Goal: Task Accomplishment & Management: Complete application form

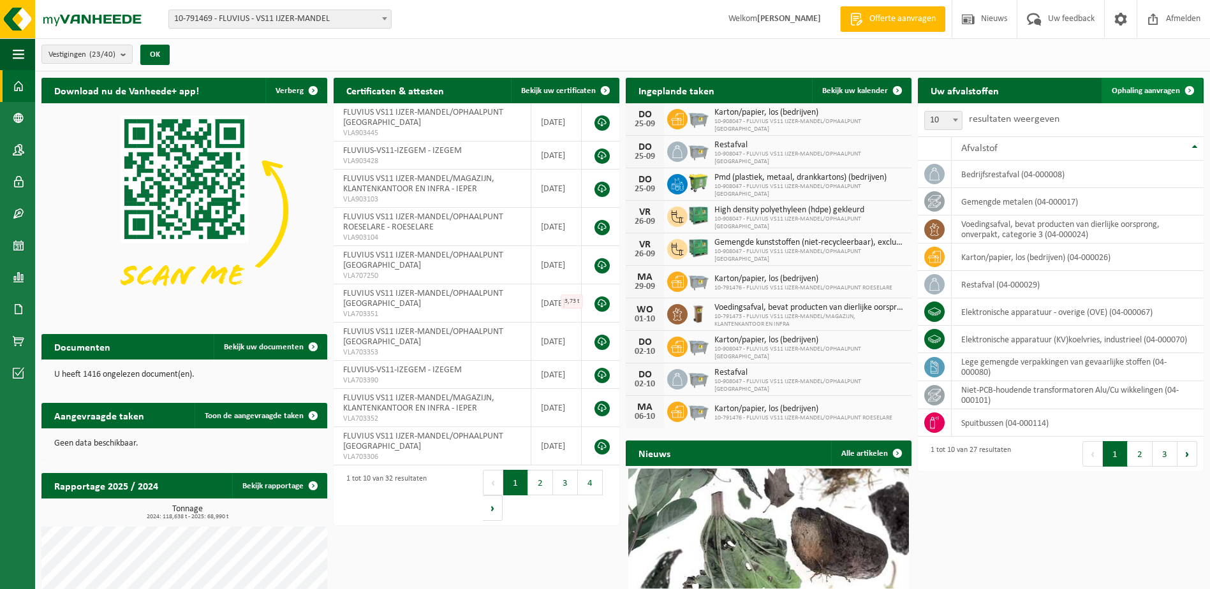
click at [1132, 93] on span "Ophaling aanvragen" at bounding box center [1145, 91] width 68 height 8
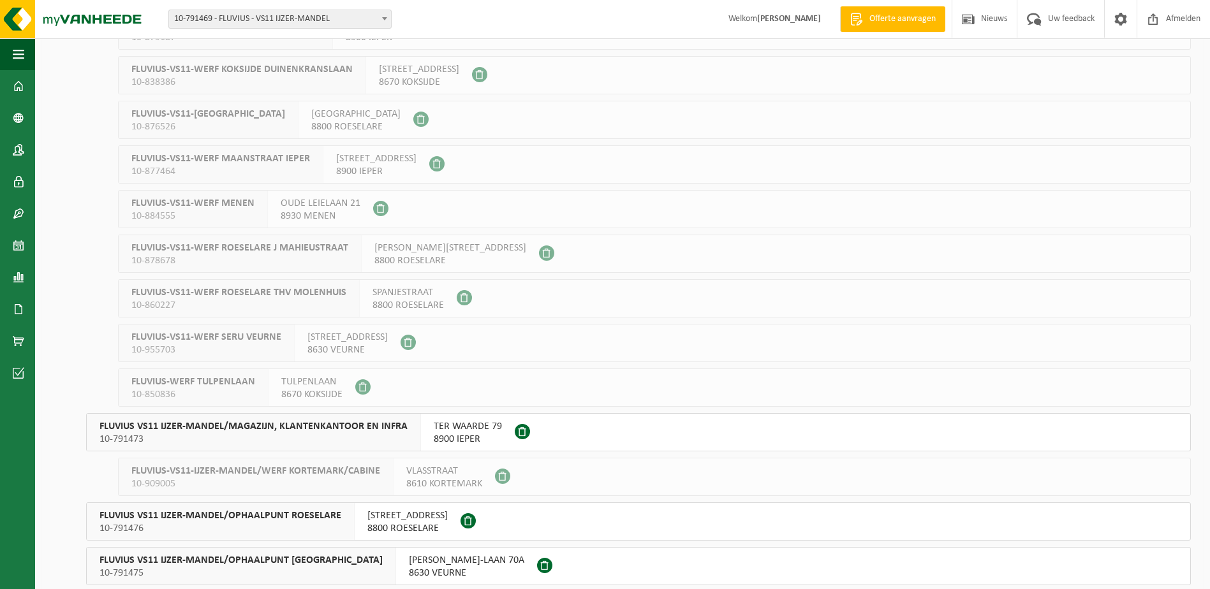
scroll to position [383, 0]
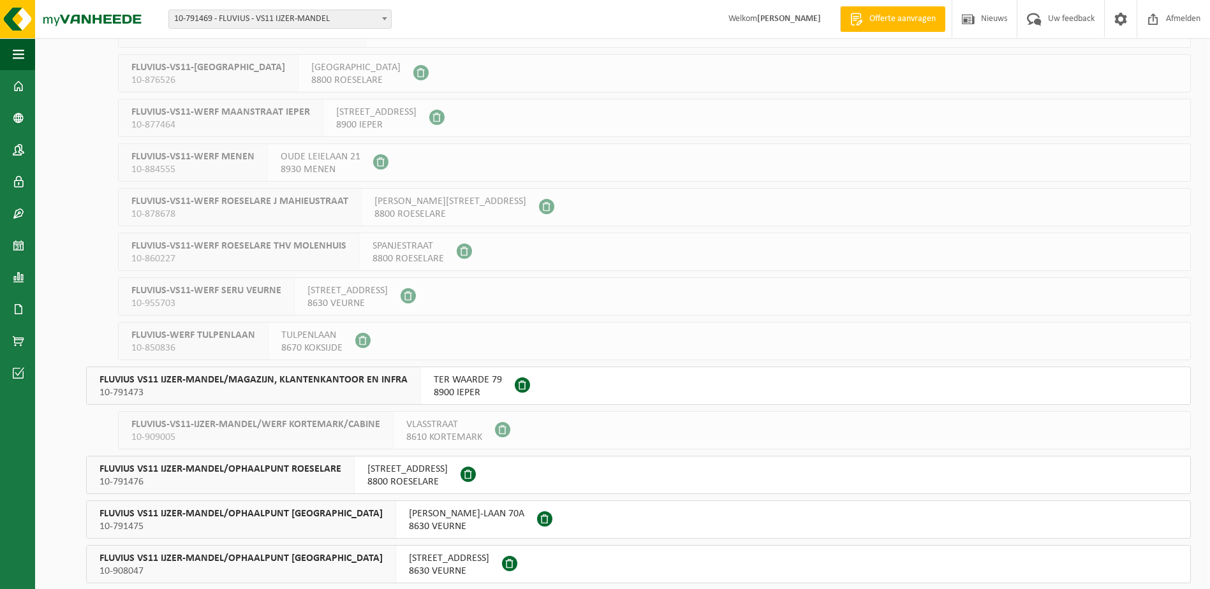
click at [464, 377] on span "TER WAARDE 79" at bounding box center [468, 380] width 68 height 13
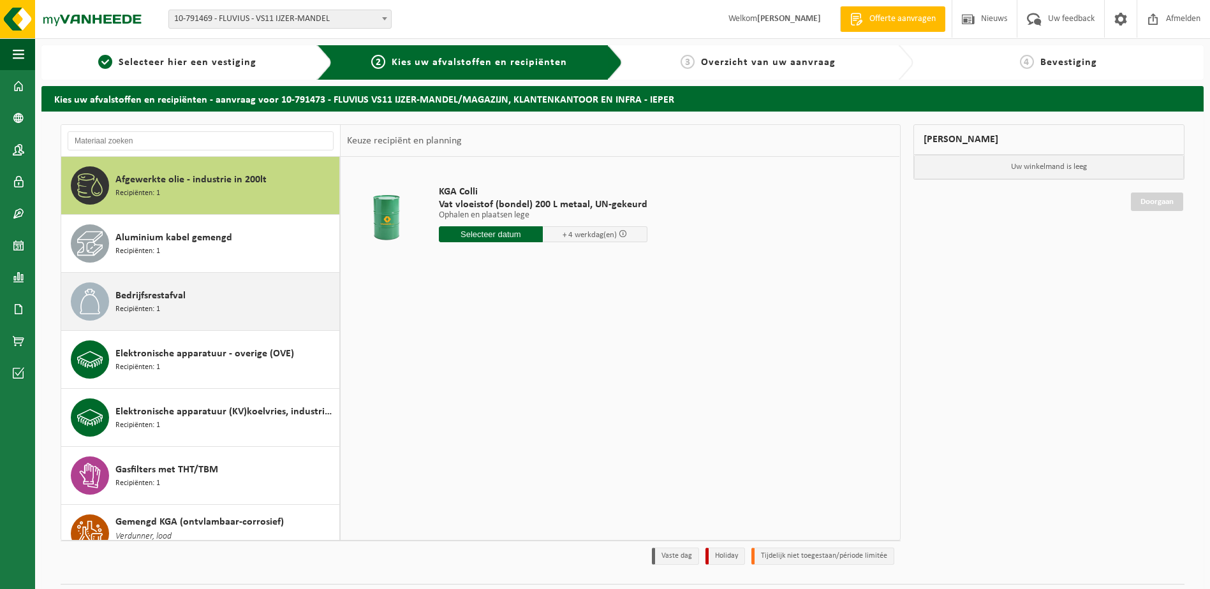
click at [153, 307] on span "Recipiënten: 1" at bounding box center [137, 310] width 45 height 12
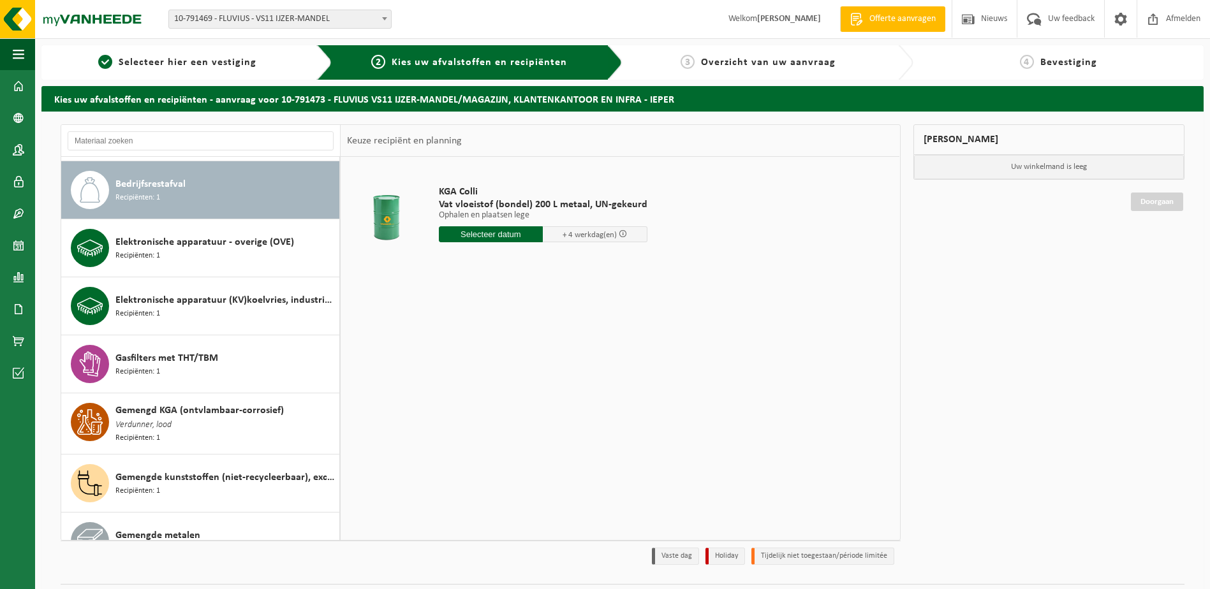
scroll to position [116, 0]
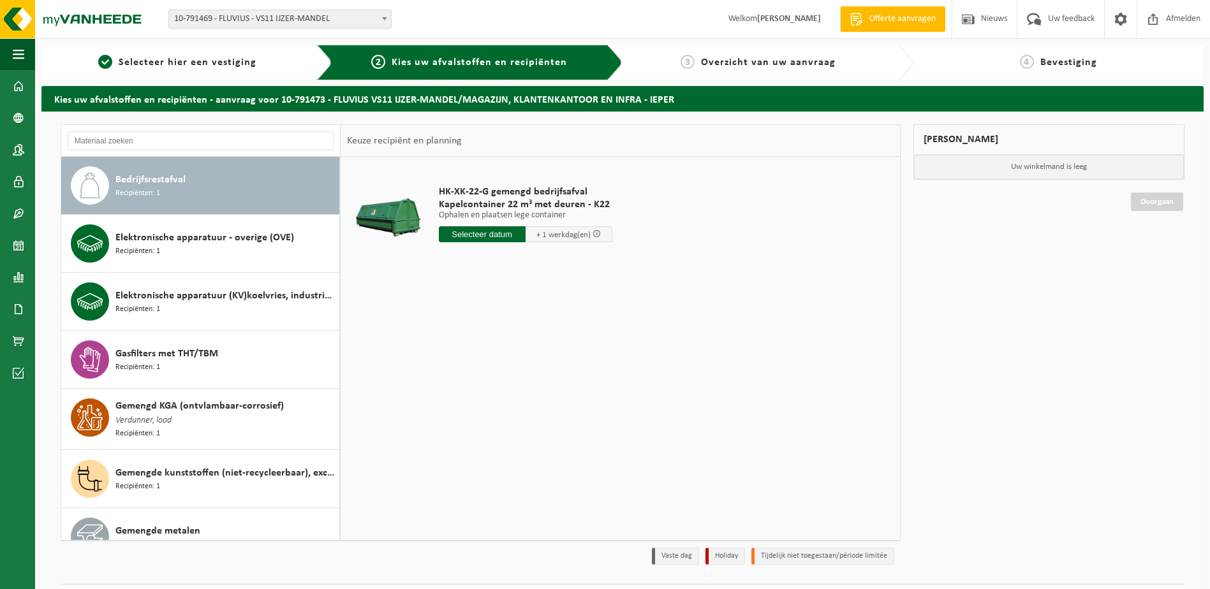
click at [511, 233] on input "text" at bounding box center [482, 234] width 87 height 16
click at [511, 371] on div "25" at bounding box center [517, 368] width 22 height 20
type input "Van 2025-09-25"
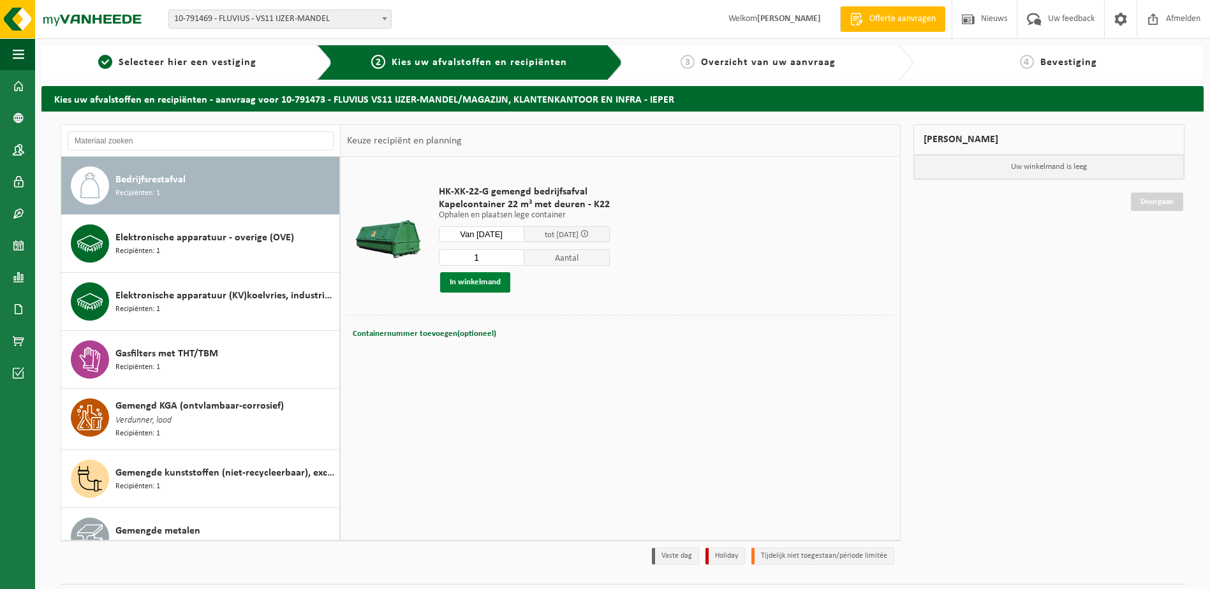
click at [470, 279] on button "In winkelmand" at bounding box center [475, 282] width 70 height 20
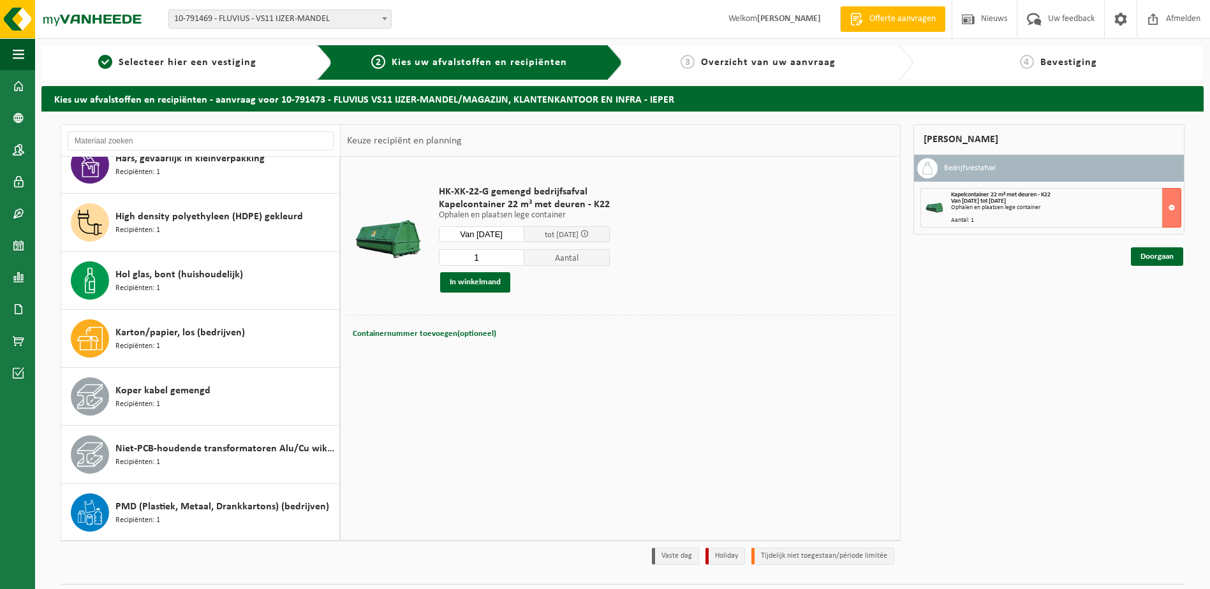
scroll to position [562, 0]
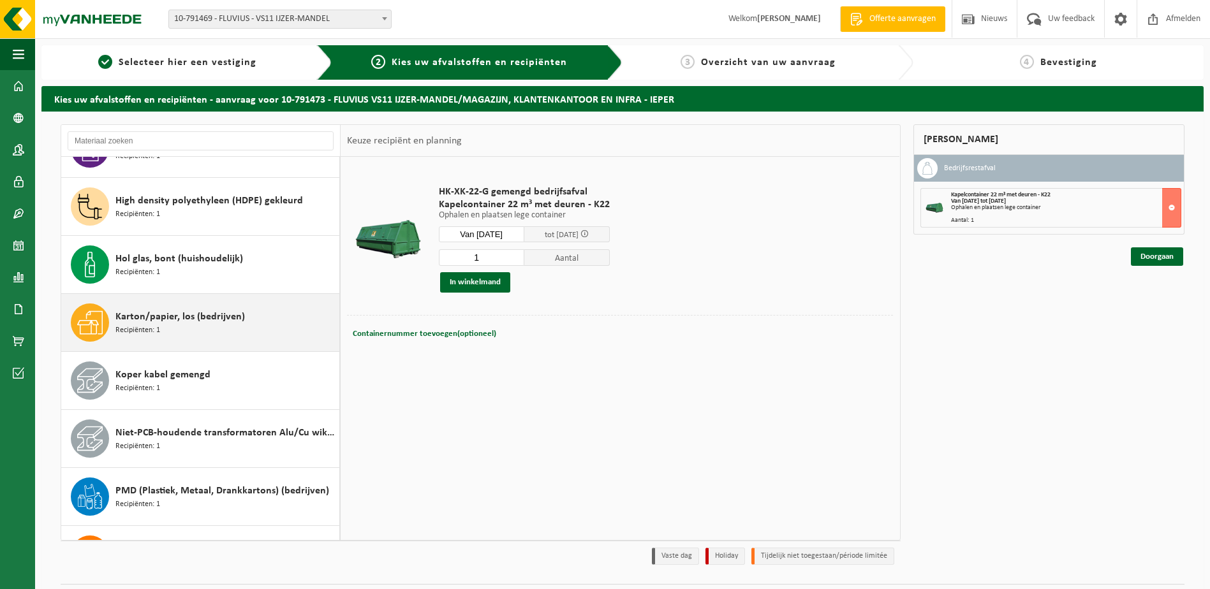
click at [182, 320] on span "Karton/papier, los (bedrijven)" at bounding box center [179, 316] width 129 height 15
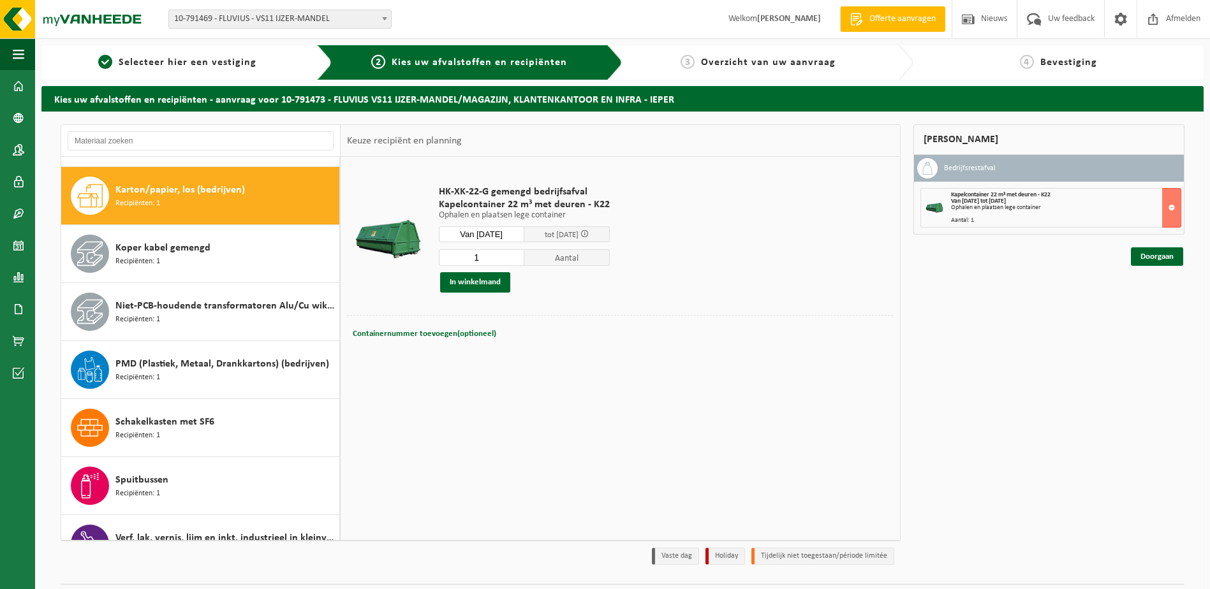
scroll to position [698, 0]
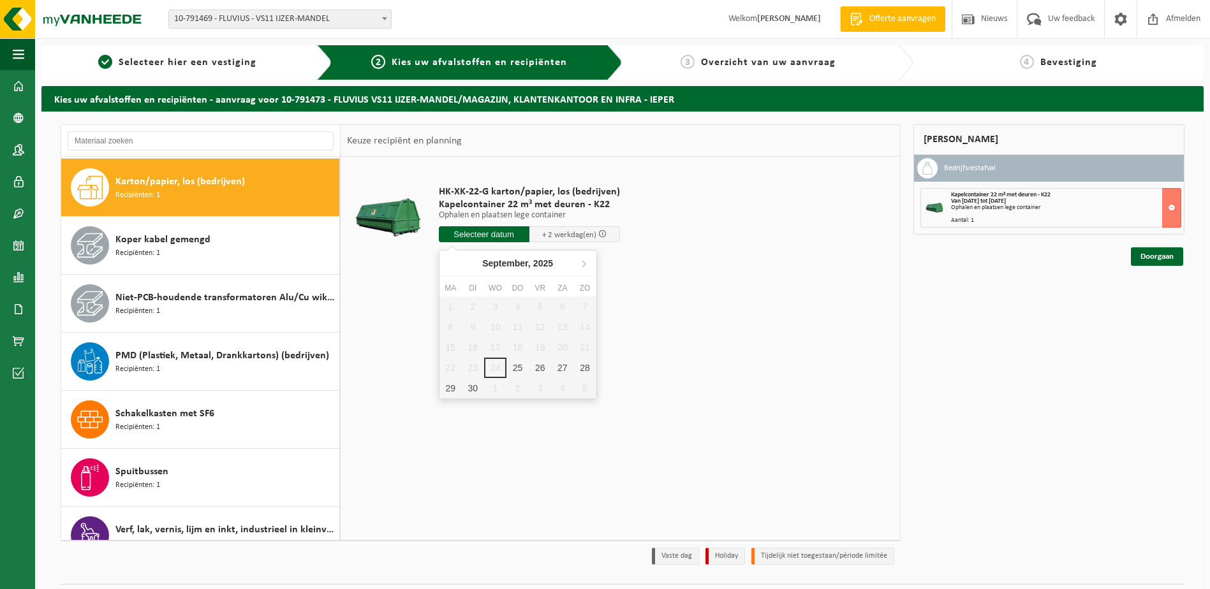
click at [478, 231] on input "text" at bounding box center [484, 234] width 91 height 16
click at [511, 367] on div "25" at bounding box center [517, 368] width 22 height 20
type input "Van 2025-09-25"
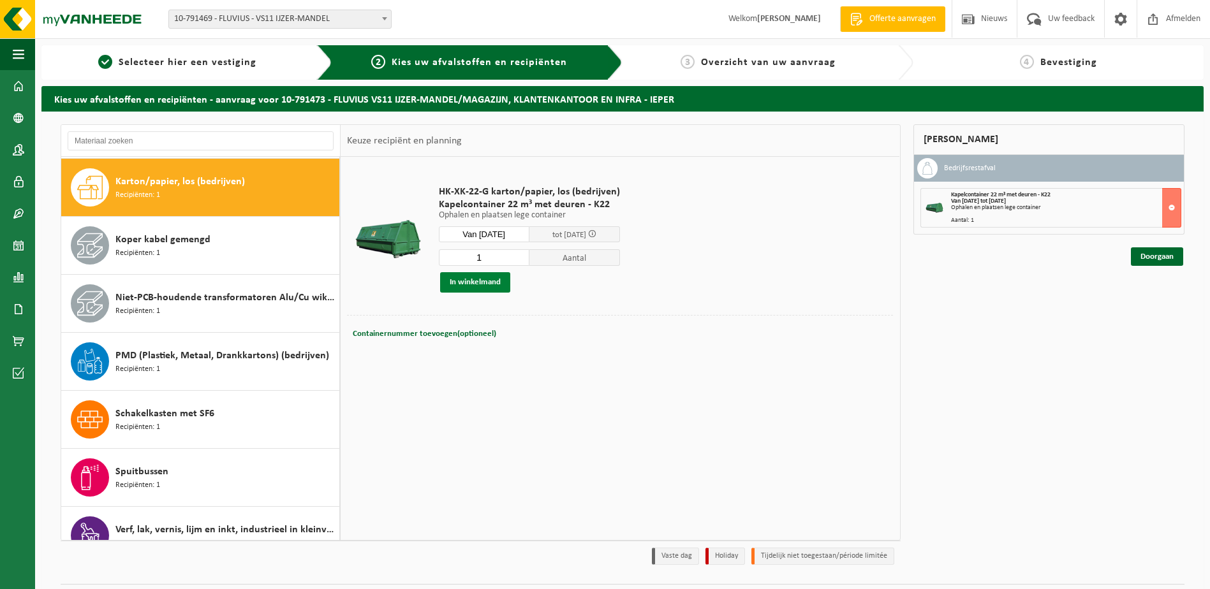
click at [470, 284] on button "In winkelmand" at bounding box center [475, 282] width 70 height 20
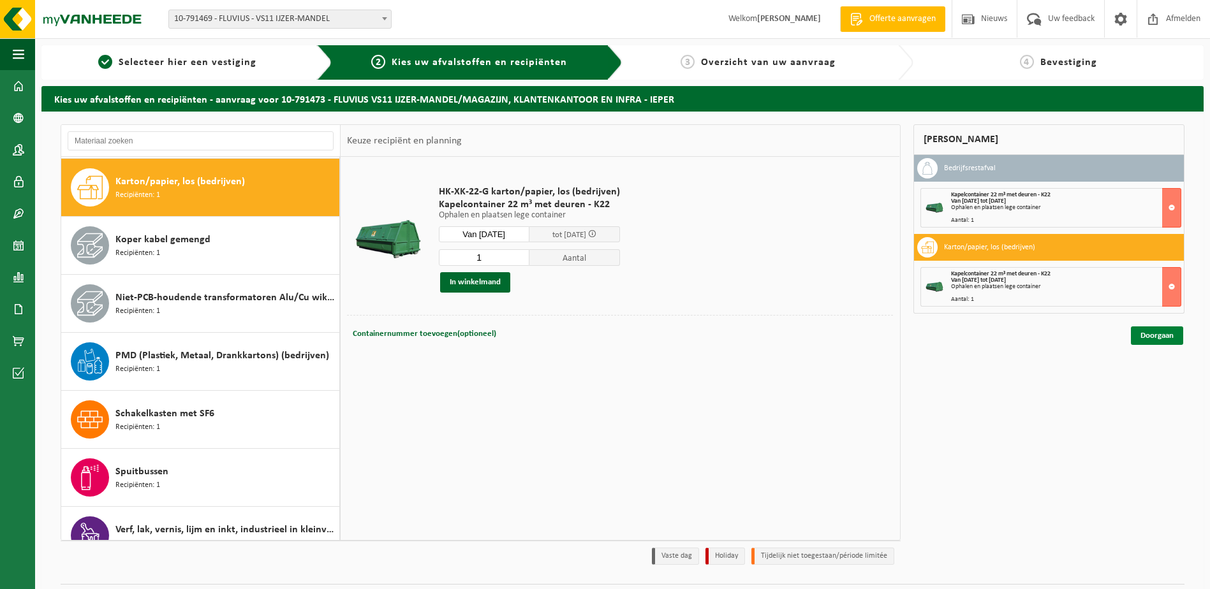
click at [1161, 335] on link "Doorgaan" at bounding box center [1157, 335] width 52 height 18
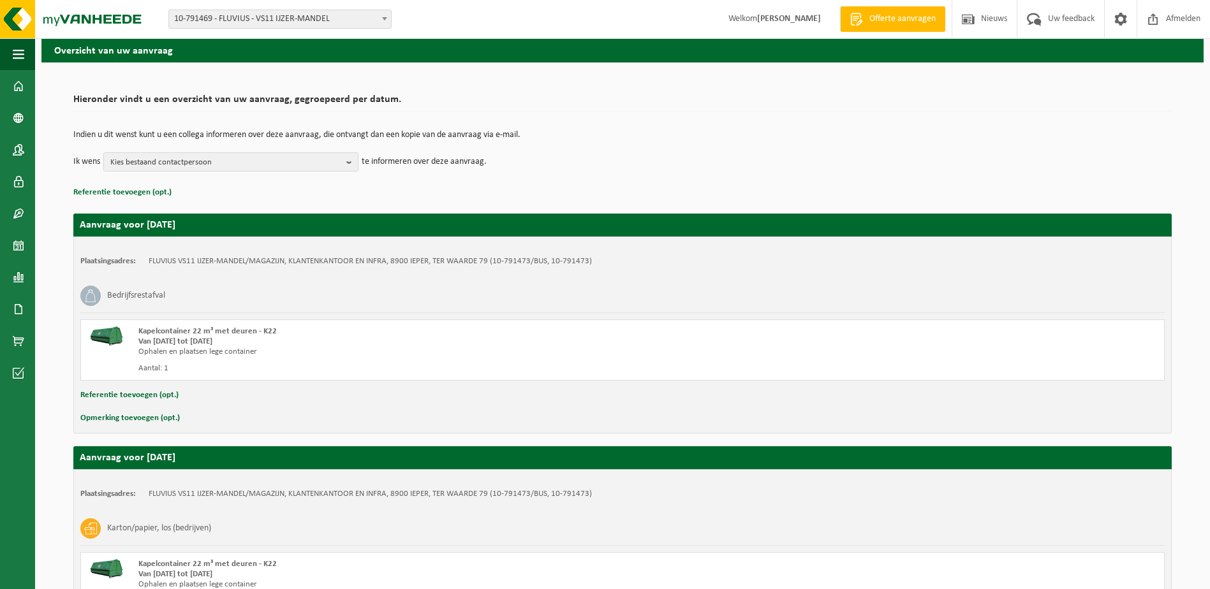
scroll to position [191, 0]
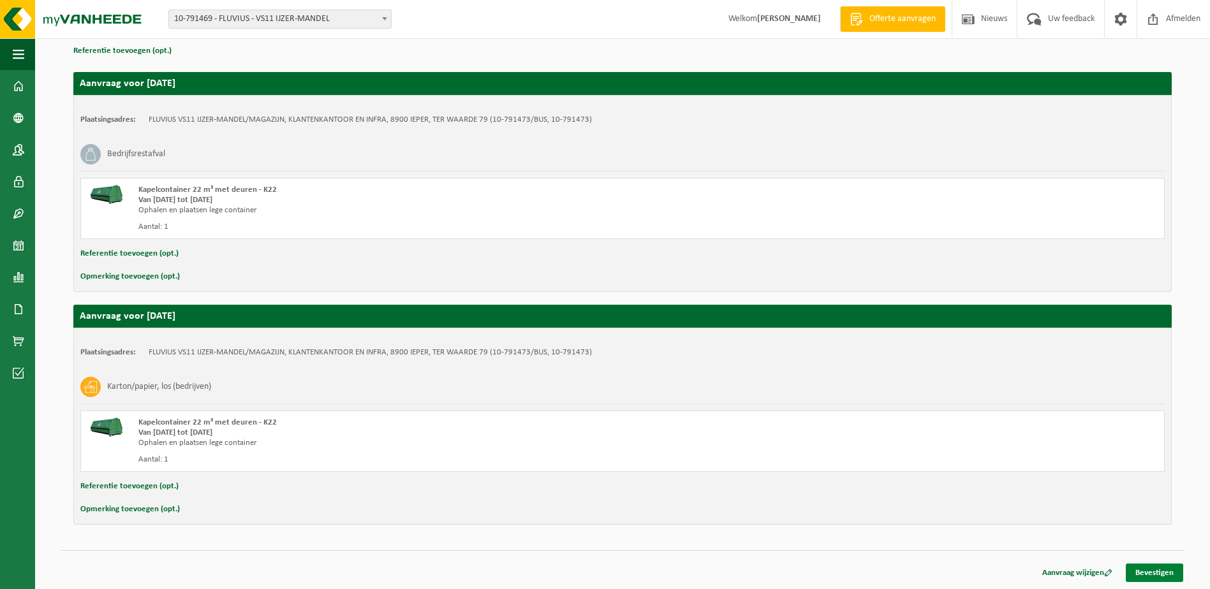
click at [1152, 571] on link "Bevestigen" at bounding box center [1153, 573] width 57 height 18
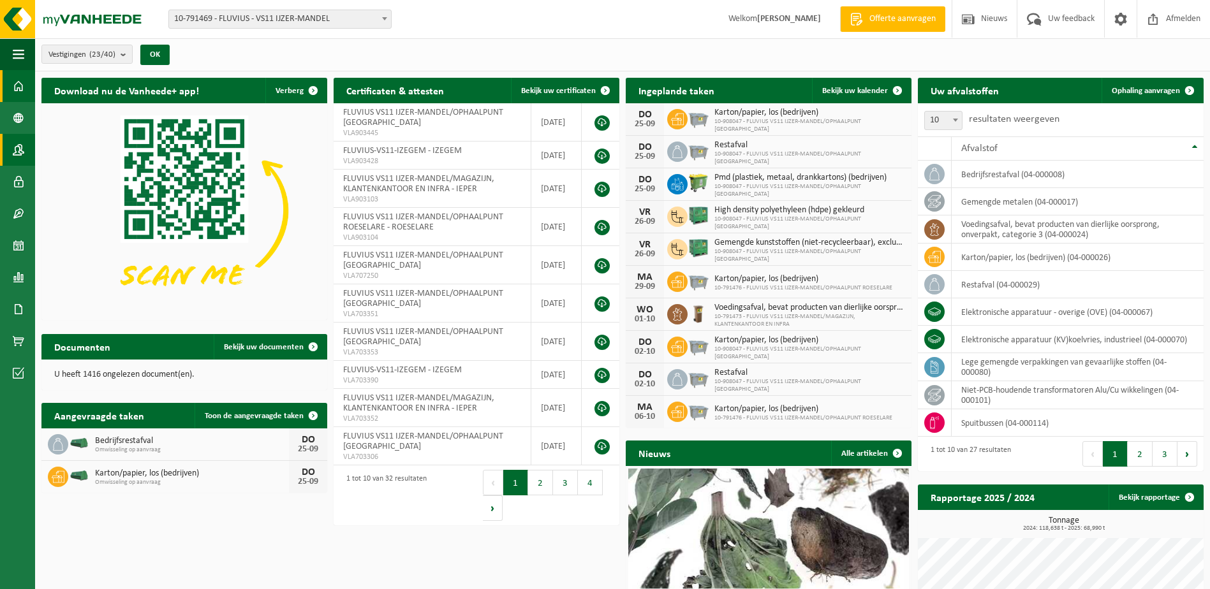
click at [15, 148] on span at bounding box center [18, 150] width 11 height 32
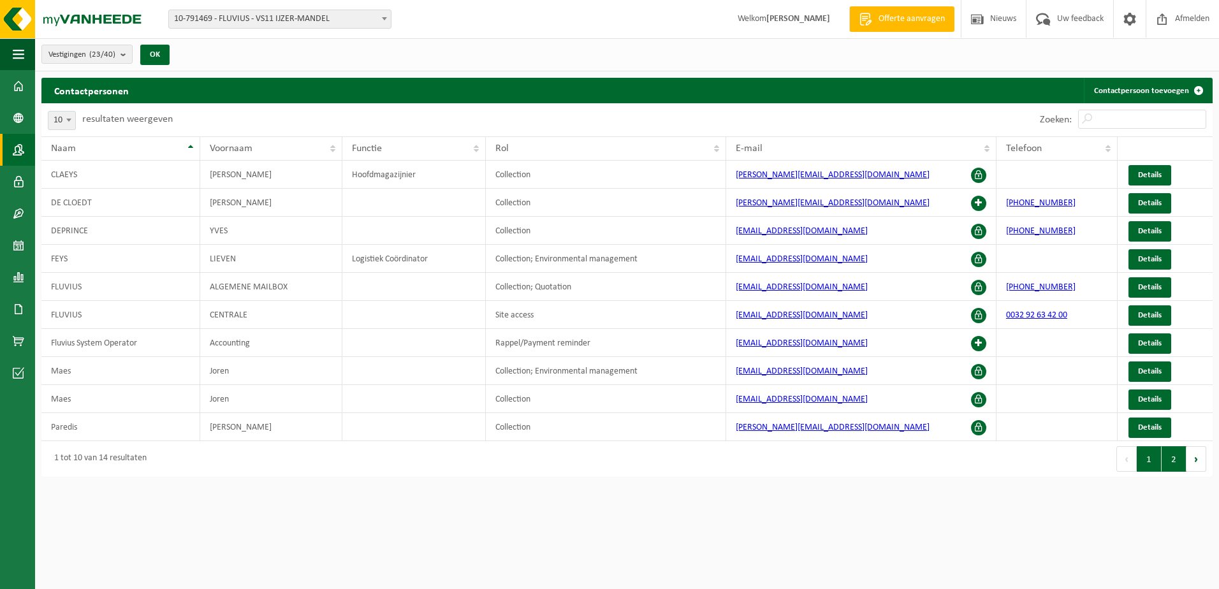
click at [1172, 463] on button "2" at bounding box center [1174, 459] width 25 height 26
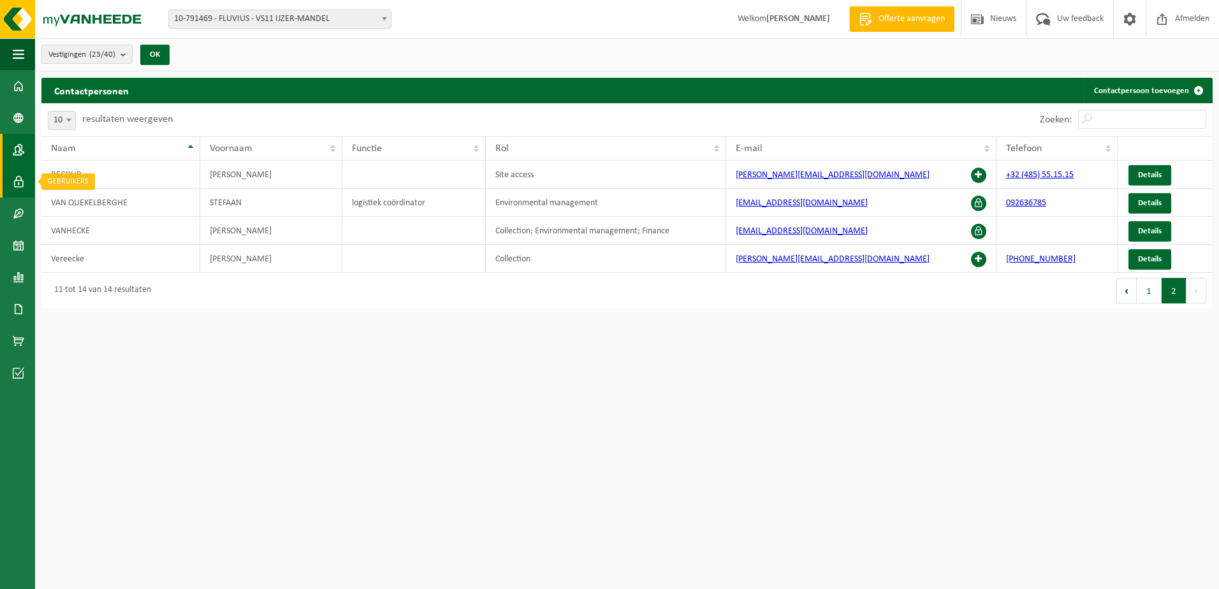
click at [22, 184] on span at bounding box center [18, 182] width 11 height 32
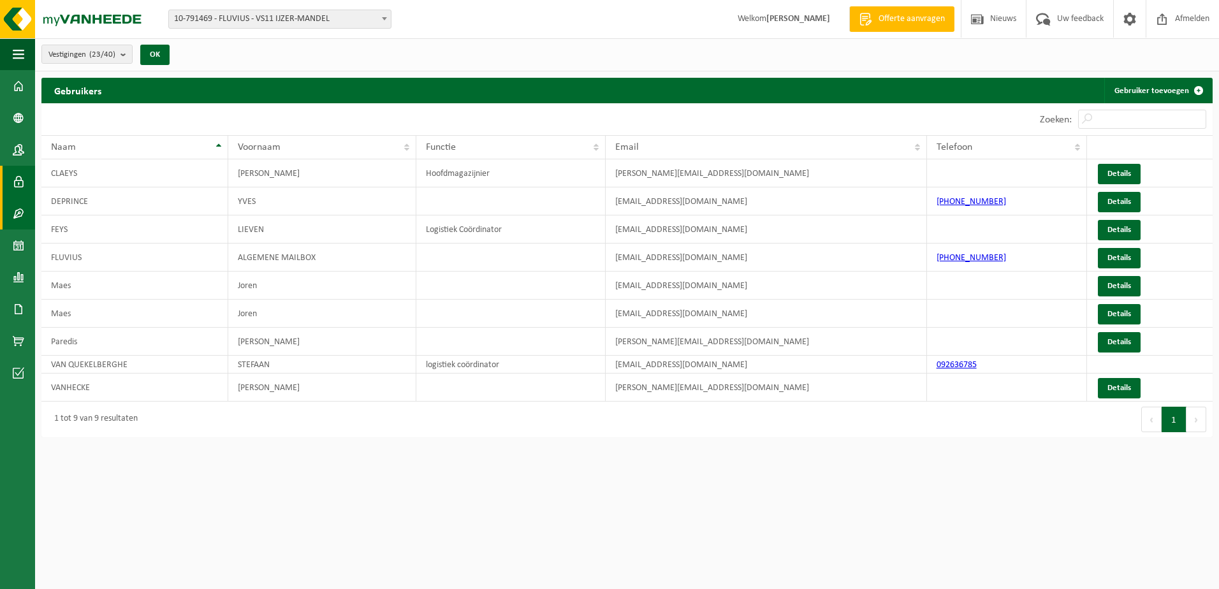
click at [18, 216] on span at bounding box center [18, 214] width 11 height 32
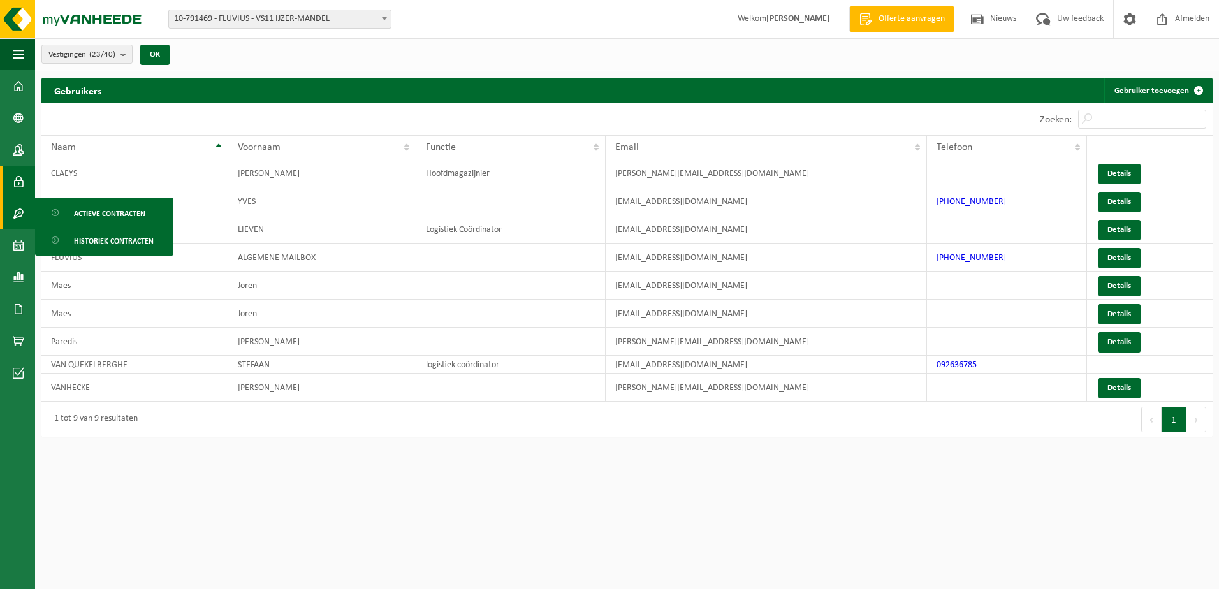
click at [265, 57] on div "Vestigingen (23/40) Alles selecteren Alles deselecteren Actieve selecteren FLUV…" at bounding box center [627, 54] width 1184 height 33
